Goal: Navigation & Orientation: Find specific page/section

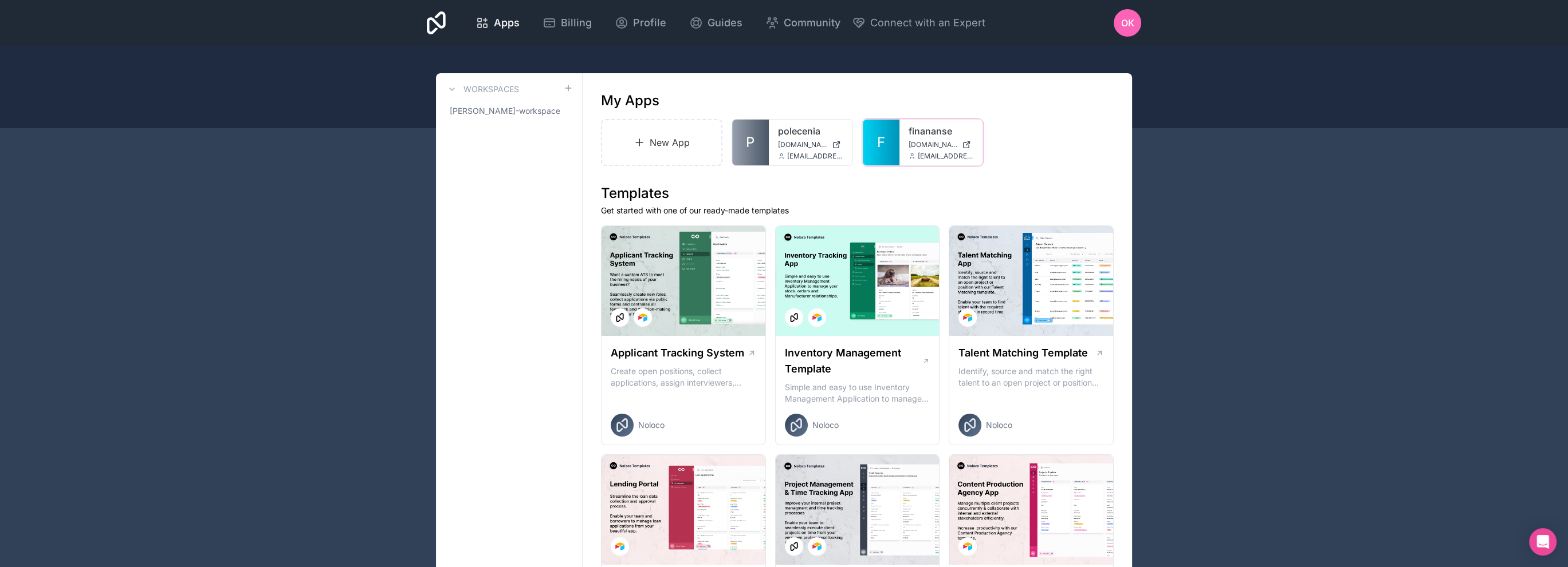
click at [0, 0] on div at bounding box center [0, 0] width 0 height 0
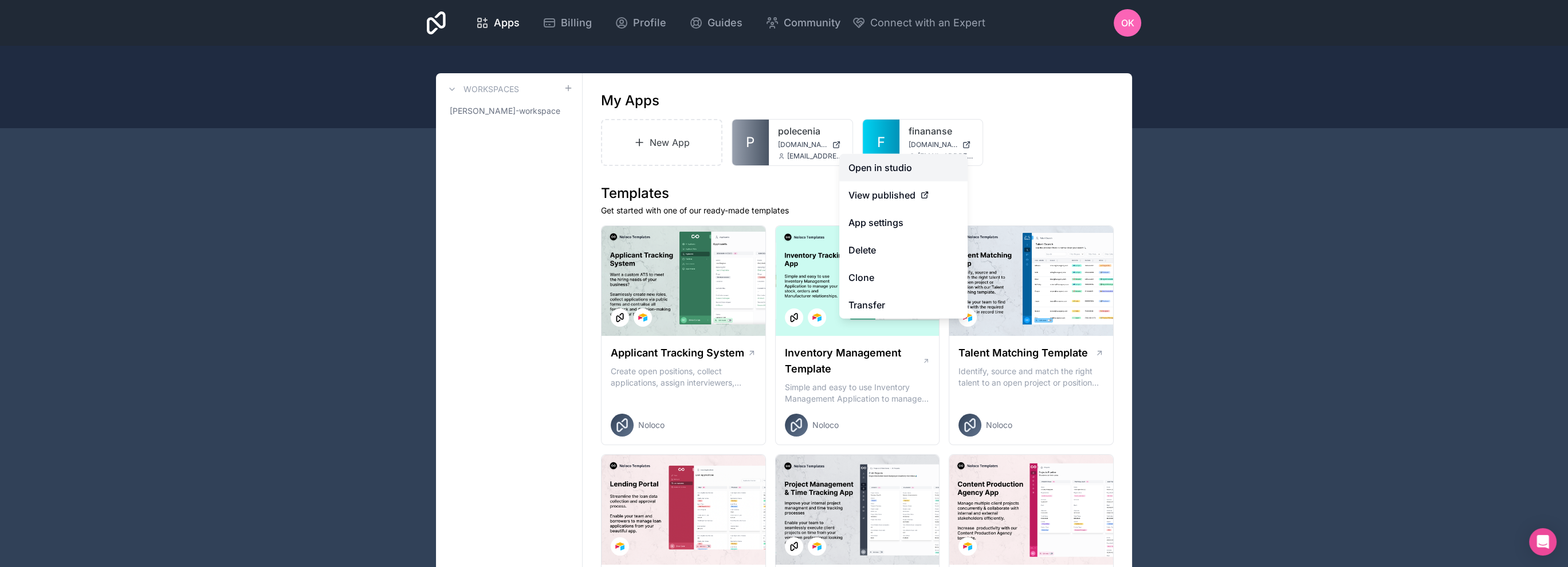
click at [913, 170] on link "Open in studio" at bounding box center [903, 167] width 128 height 27
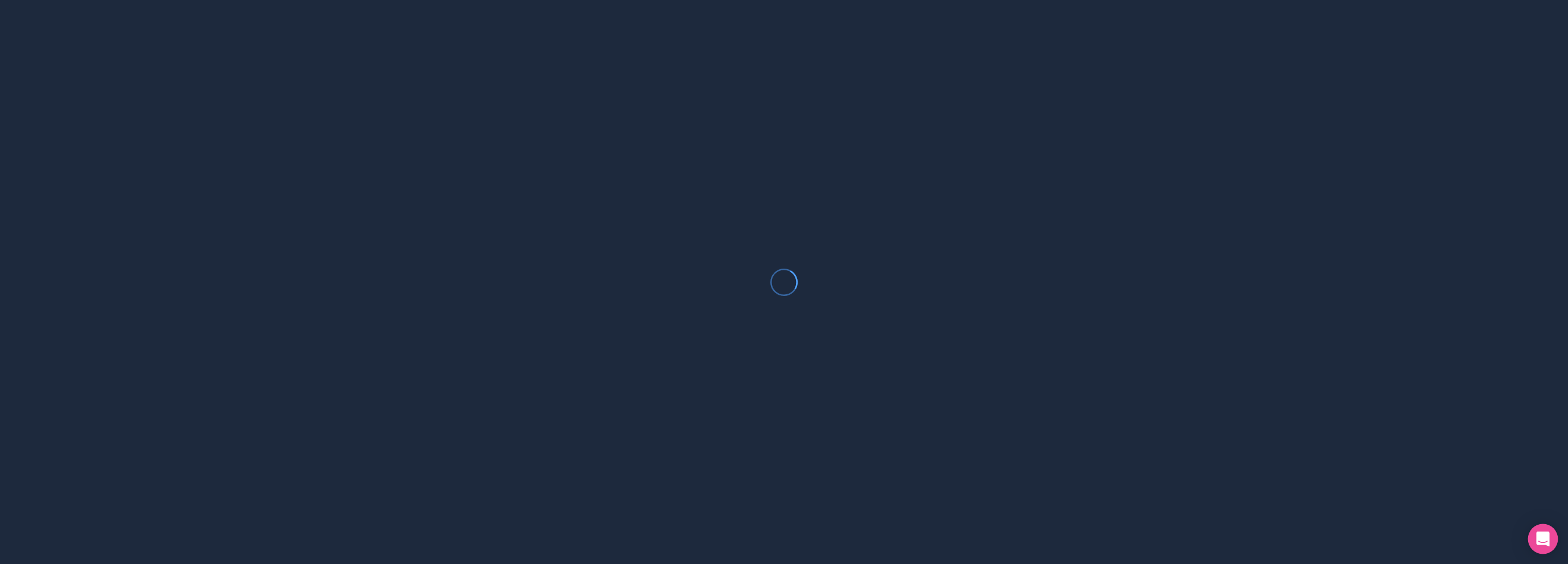
drag, startPoint x: 1543, startPoint y: 538, endPoint x: 1537, endPoint y: 533, distance: 7.8
click at [1544, 538] on icon "Open Intercom Messenger" at bounding box center [1542, 539] width 13 height 15
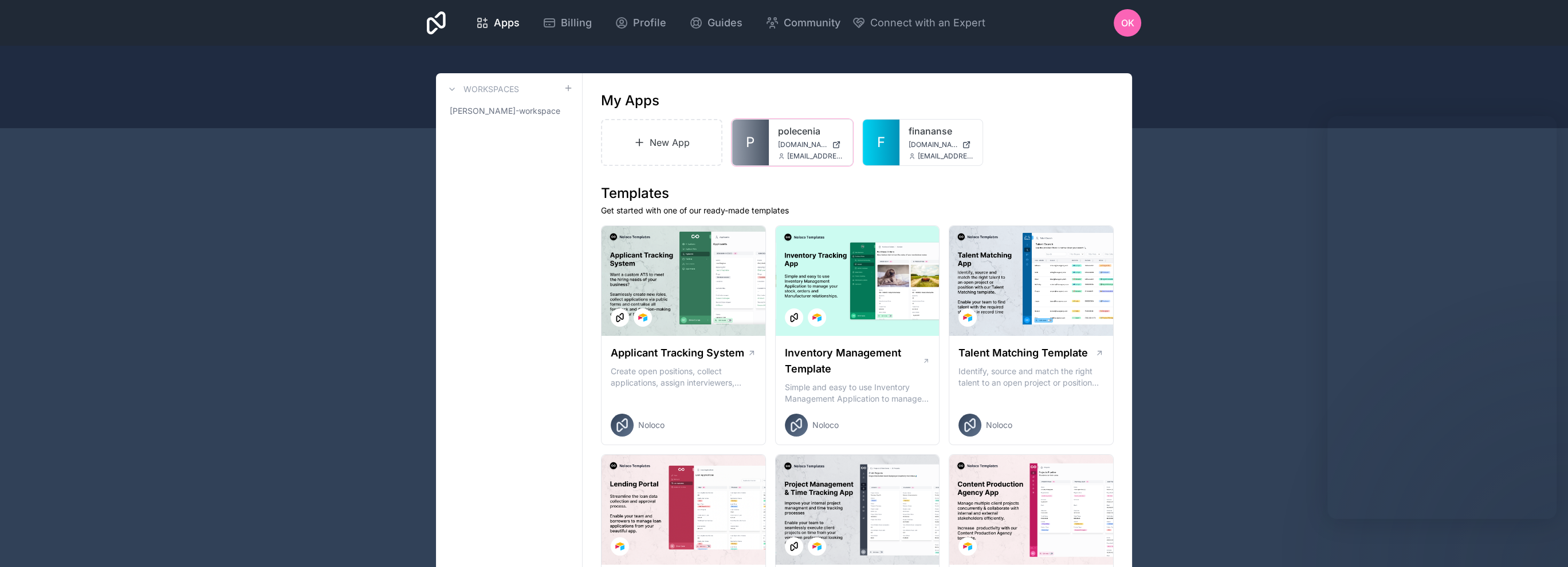
click at [0, 0] on icon at bounding box center [0, 0] width 0 height 0
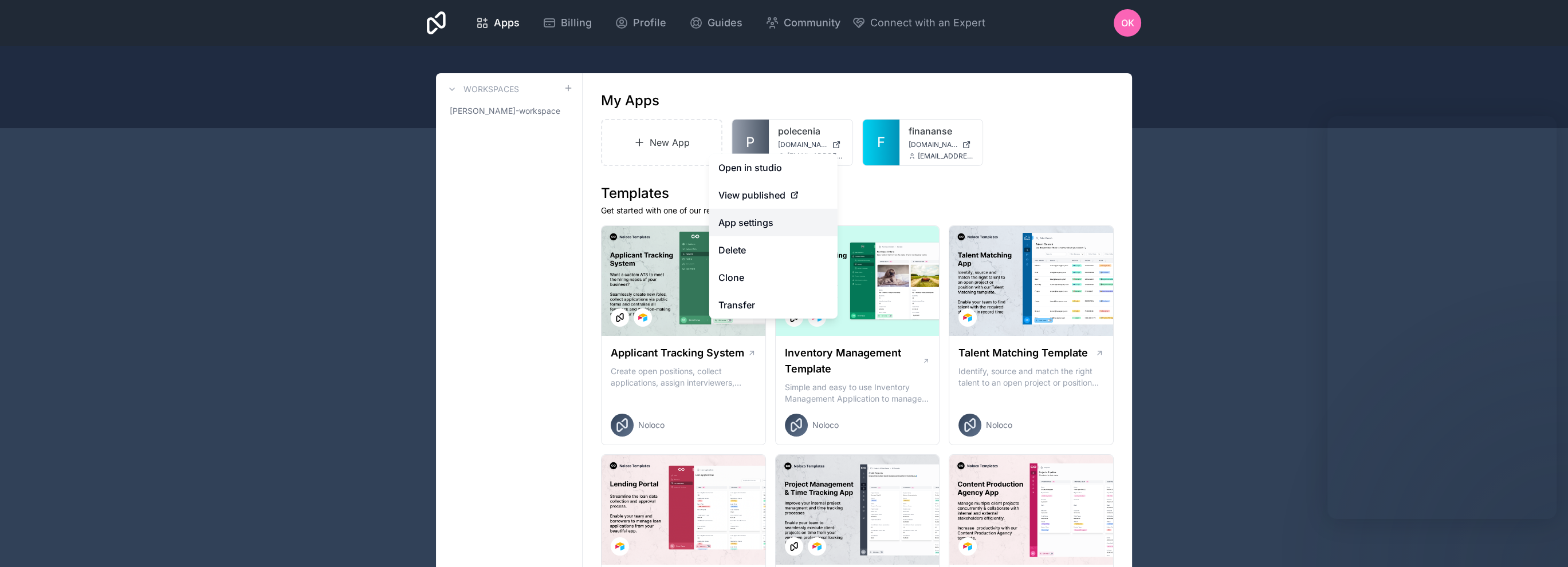
click at [781, 219] on link "App settings" at bounding box center [773, 222] width 128 height 27
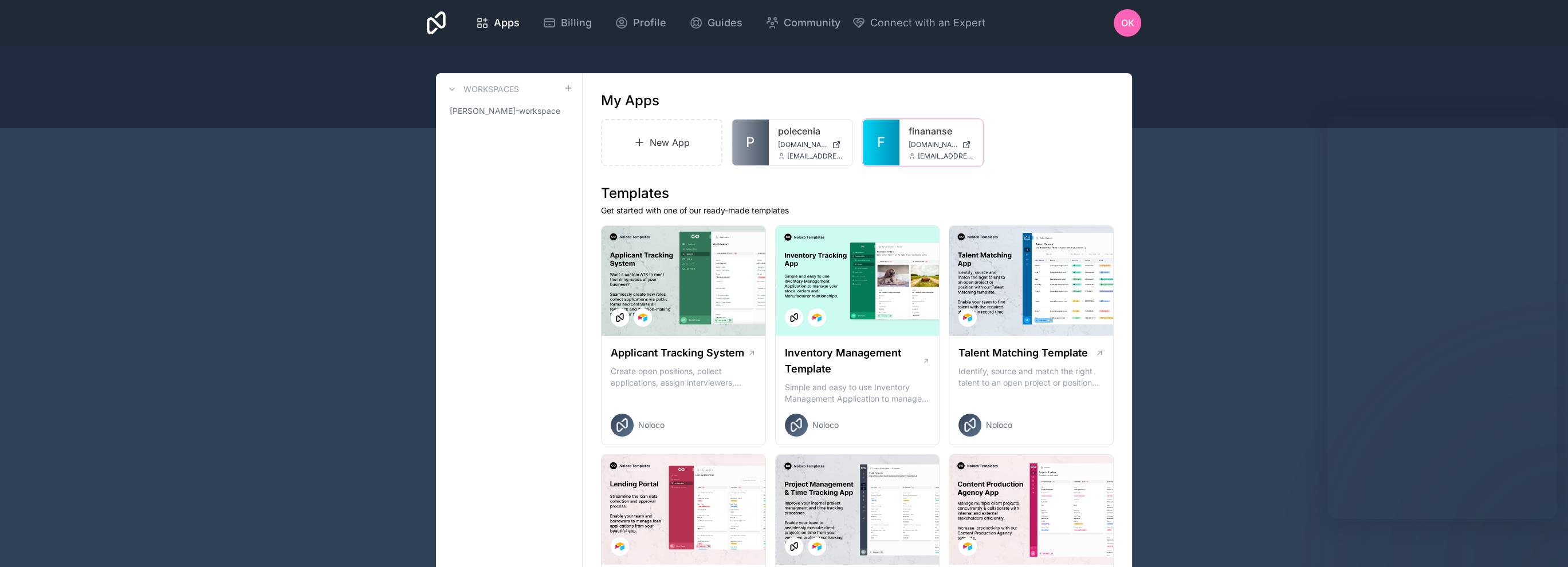
click at [0, 0] on icon at bounding box center [0, 0] width 0 height 0
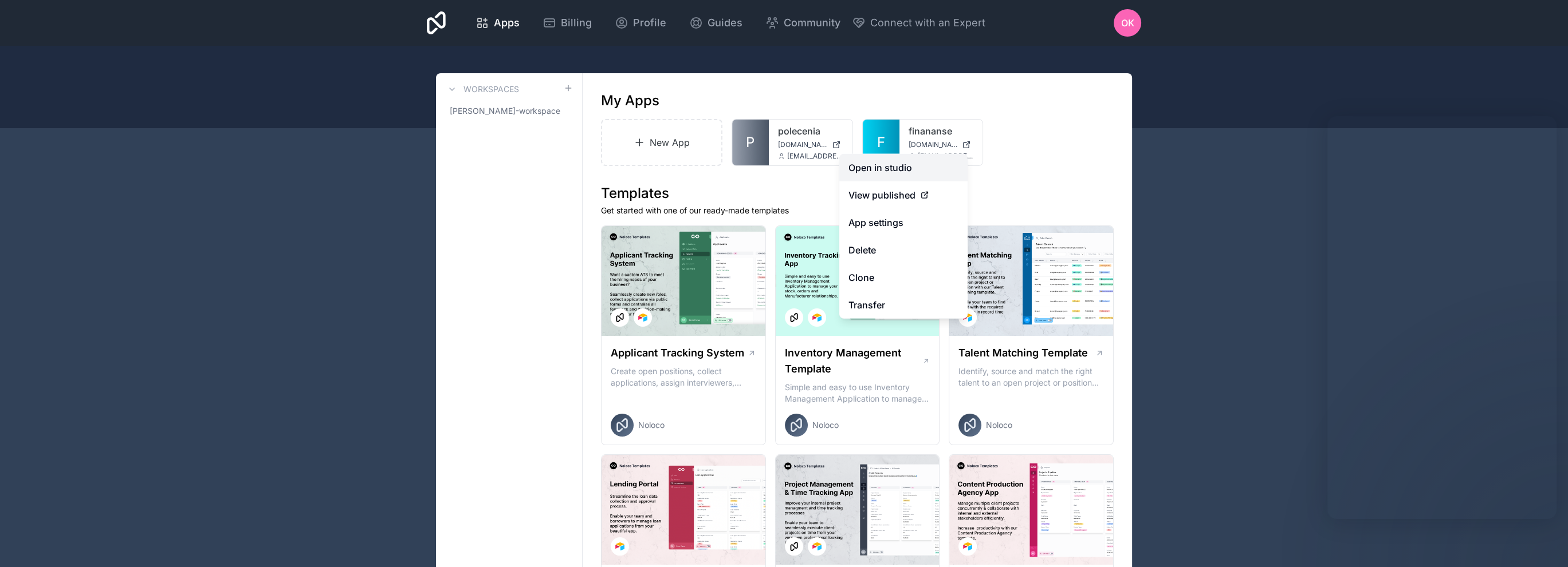
click at [896, 173] on link "Open in studio" at bounding box center [903, 167] width 128 height 27
click at [871, 165] on link "Open in studio" at bounding box center [903, 167] width 128 height 27
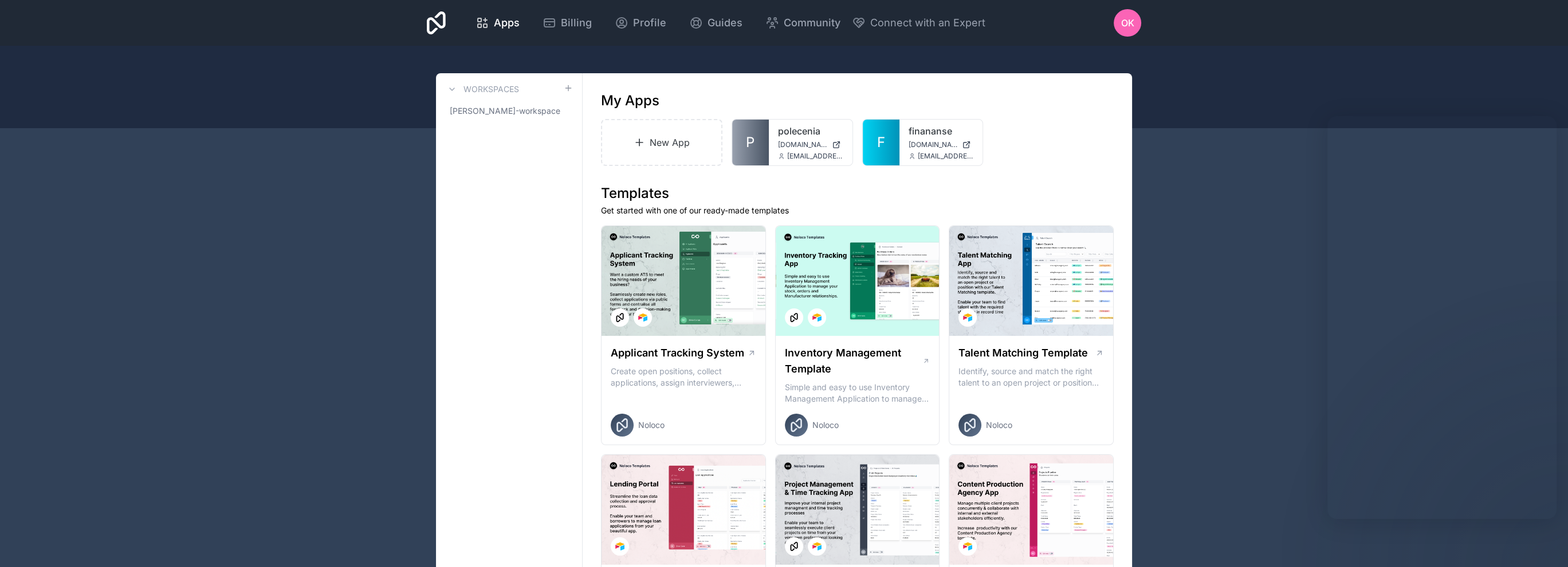
click at [0, 0] on icon at bounding box center [0, 0] width 0 height 0
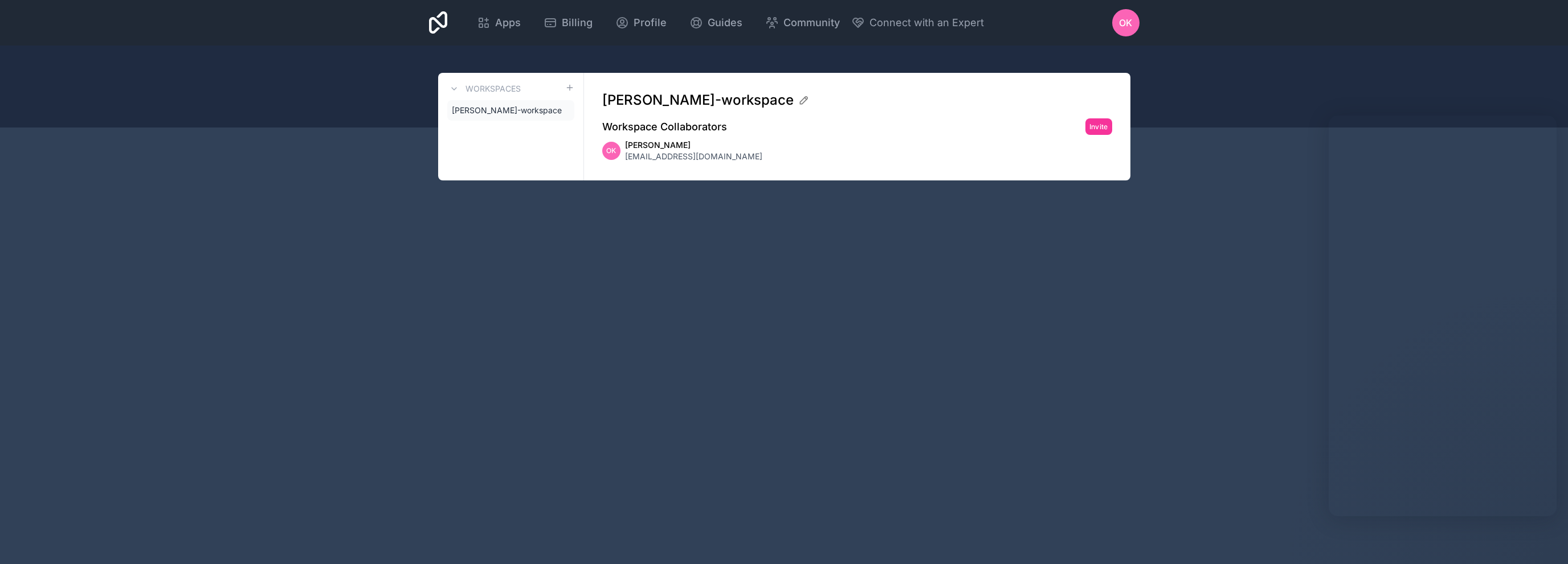
click at [0, 0] on icon at bounding box center [0, 0] width 0 height 0
click at [433, 25] on icon at bounding box center [438, 22] width 19 height 27
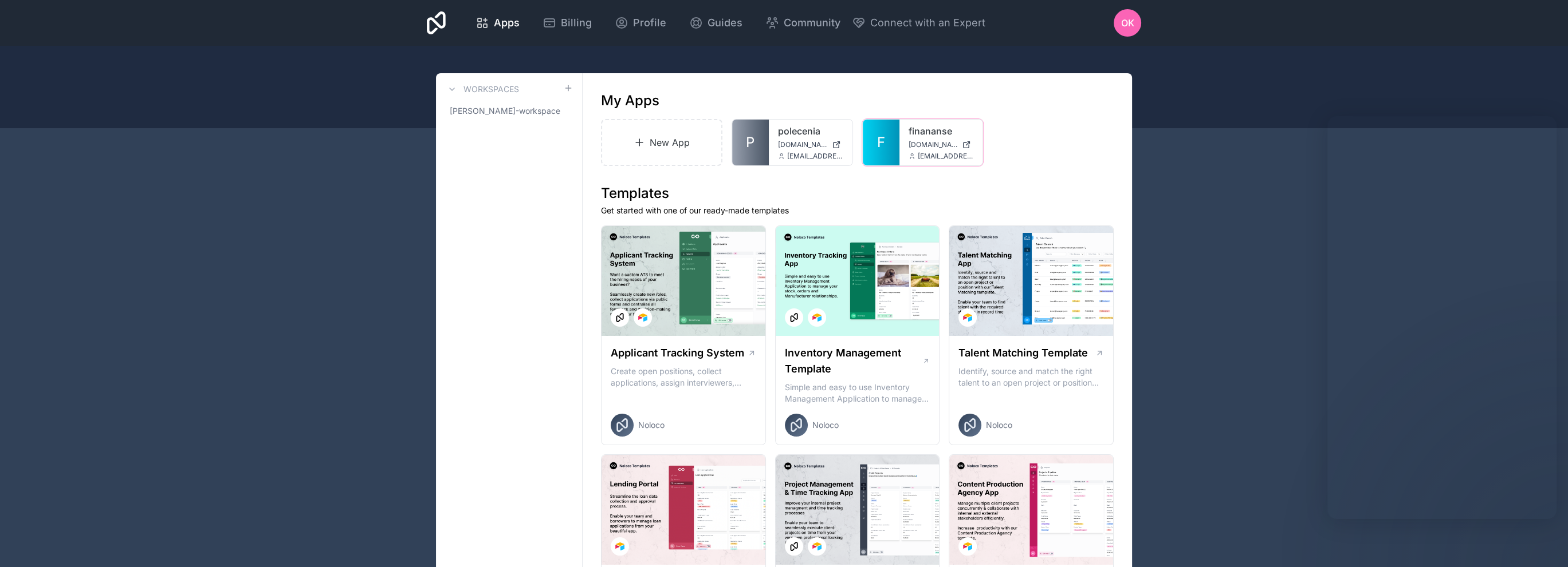
click at [945, 142] on span "finananse.noloco.co" at bounding box center [933, 145] width 49 height 9
click at [920, 141] on span "finananse.noloco.co" at bounding box center [933, 145] width 49 height 9
click at [933, 142] on span "finananse.noloco.co" at bounding box center [933, 145] width 49 height 9
click at [0, 0] on div at bounding box center [0, 0] width 0 height 0
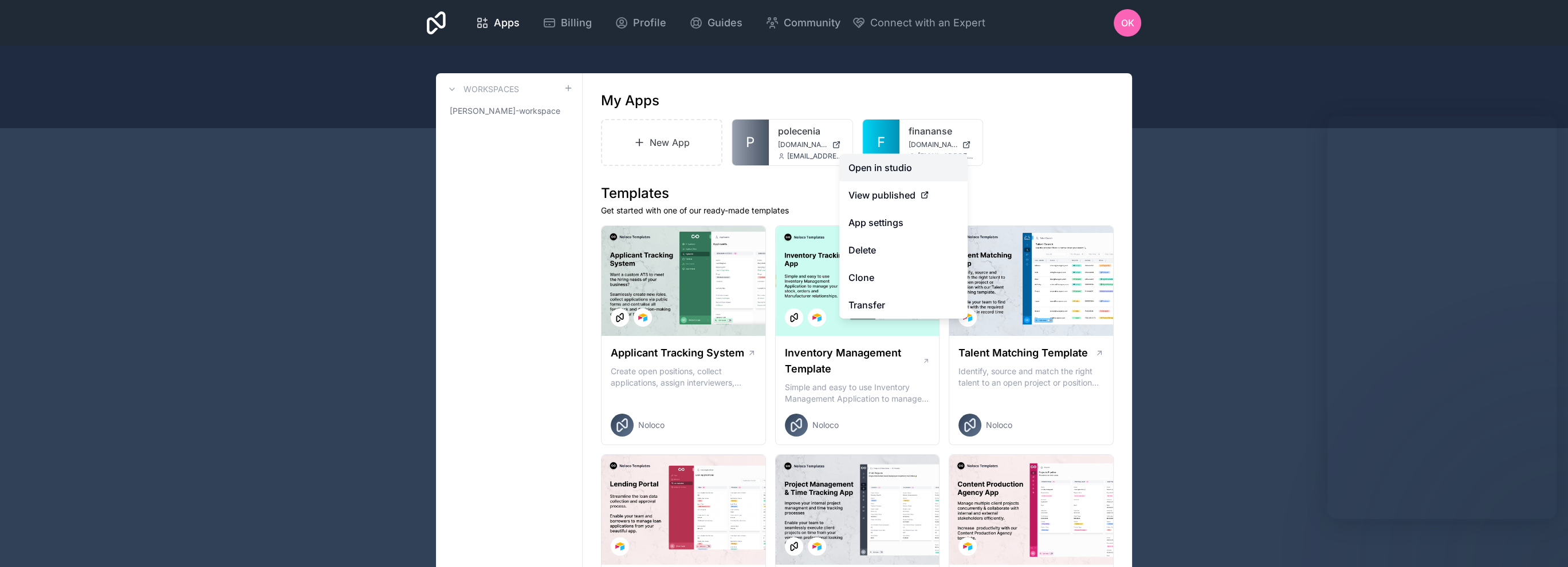
click at [909, 169] on link "Open in studio" at bounding box center [903, 167] width 128 height 27
